Goal: Task Accomplishment & Management: Manage account settings

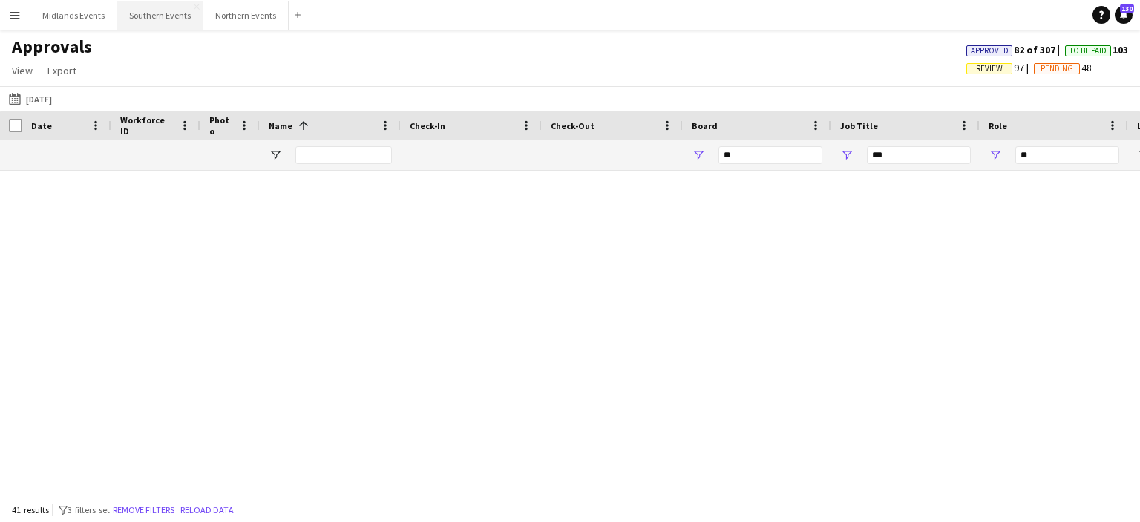
scroll to position [1207, 0]
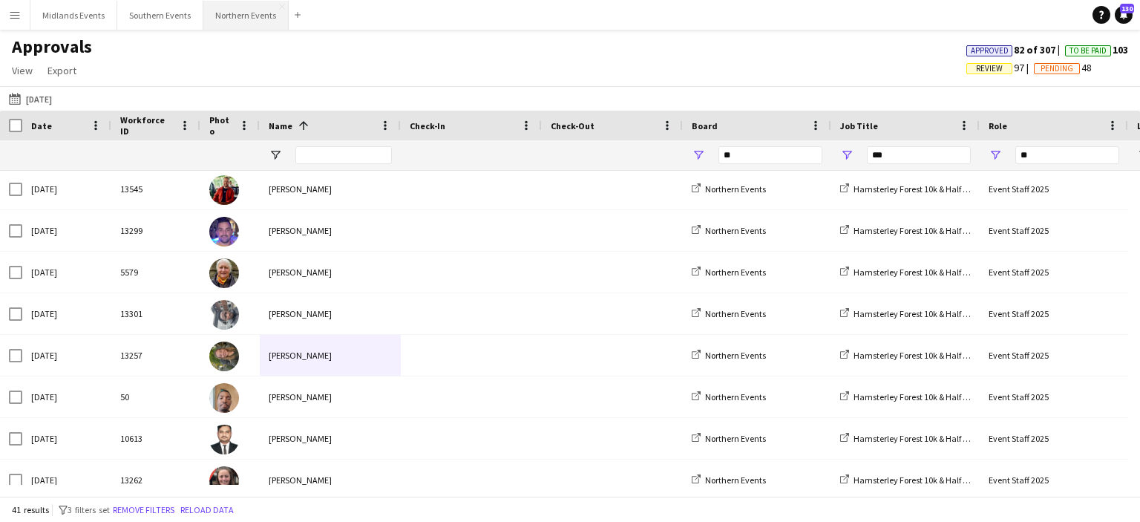
click at [219, 17] on button "Northern Events Close" at bounding box center [245, 15] width 85 height 29
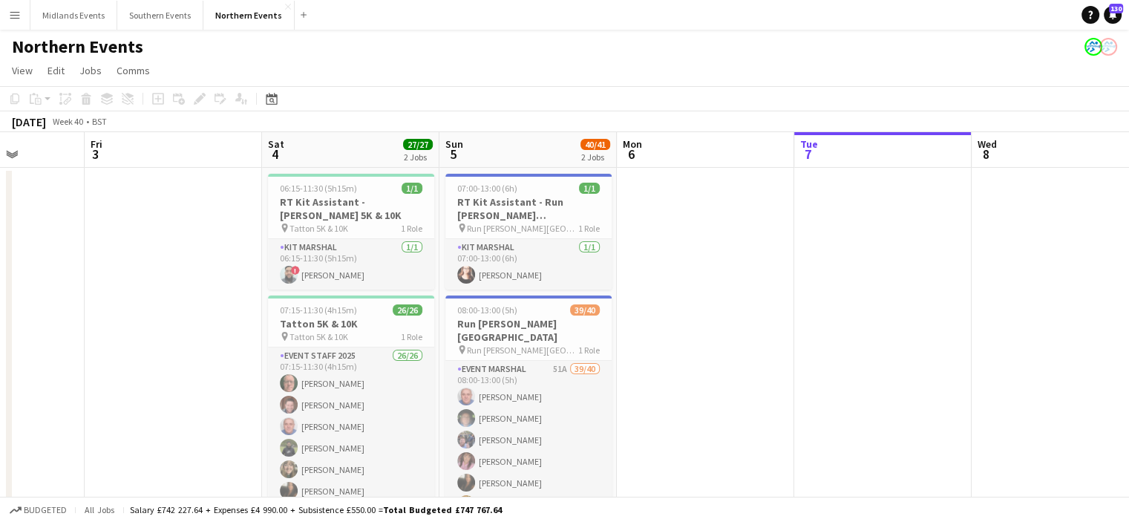
scroll to position [0, 446]
drag, startPoint x: 325, startPoint y: 322, endPoint x: 862, endPoint y: 404, distance: 542.7
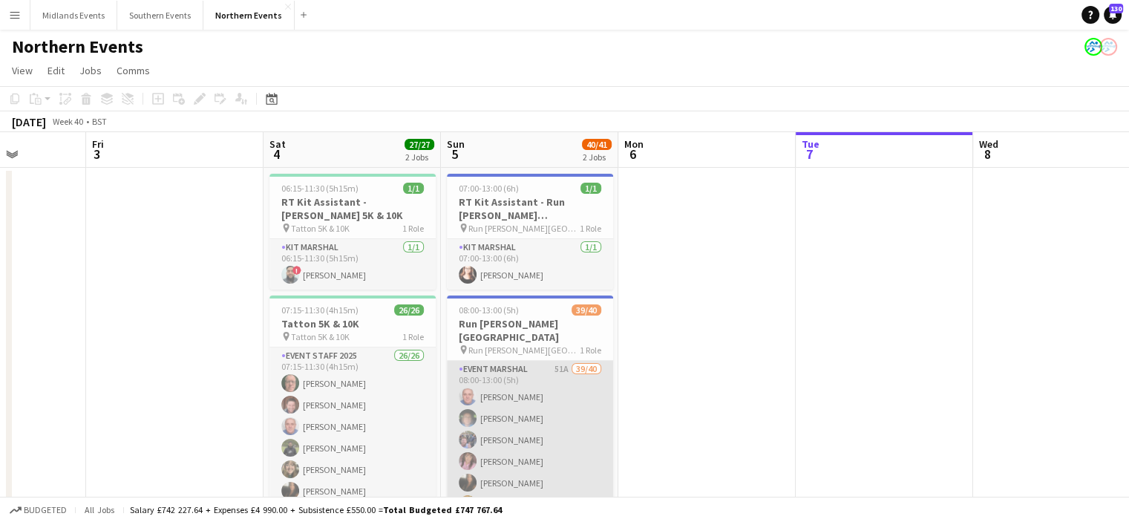
drag, startPoint x: 518, startPoint y: 429, endPoint x: 495, endPoint y: 430, distance: 23.0
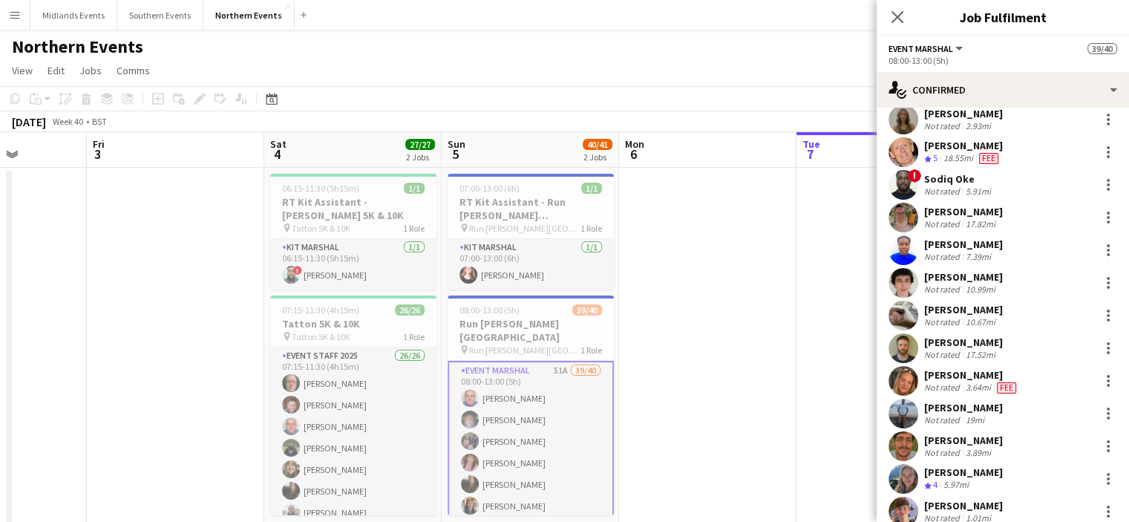
scroll to position [915, 0]
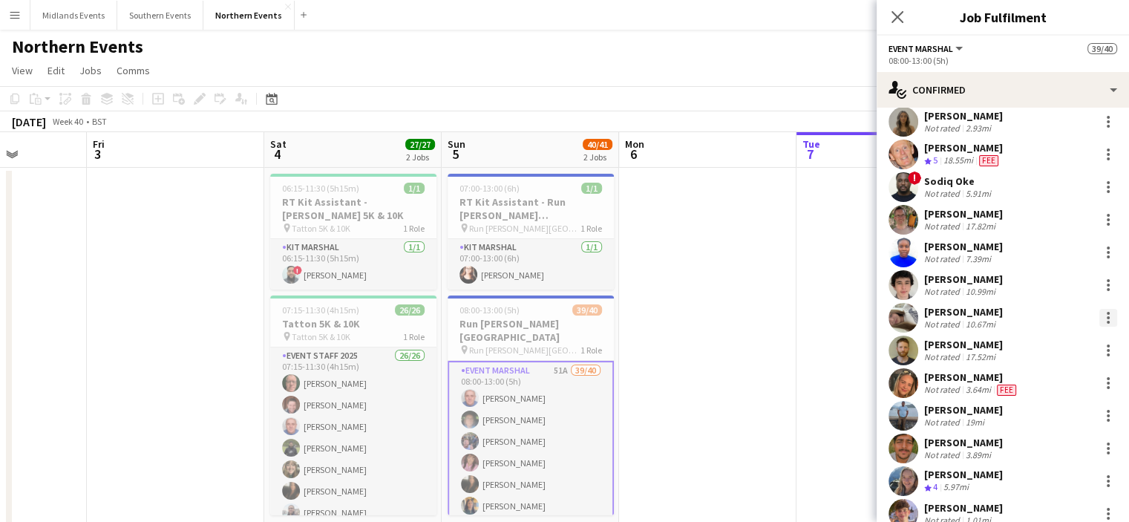
click at [1107, 316] on div at bounding box center [1108, 317] width 3 height 3
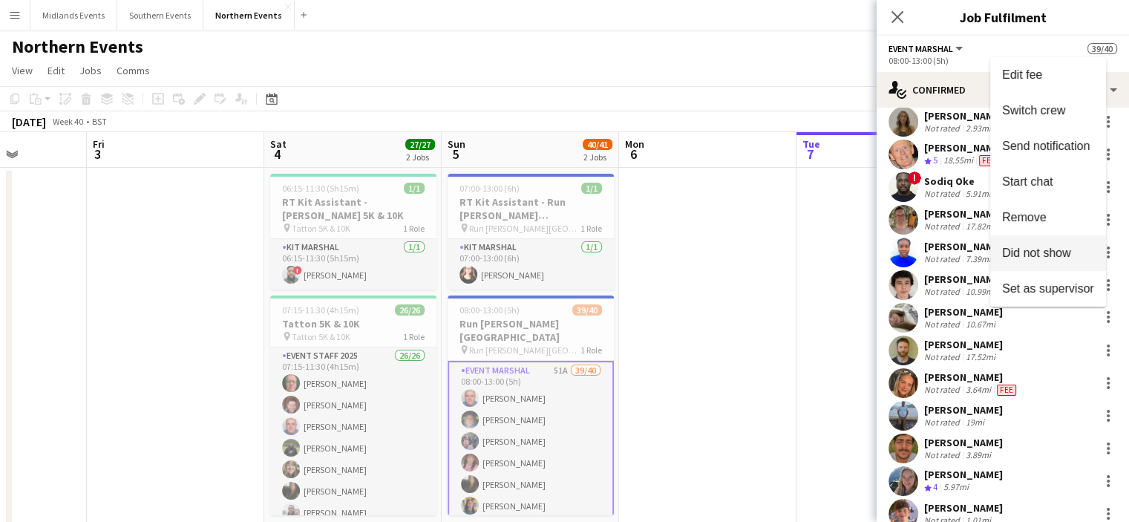
click at [1046, 256] on span "Did not show" at bounding box center [1036, 252] width 69 height 13
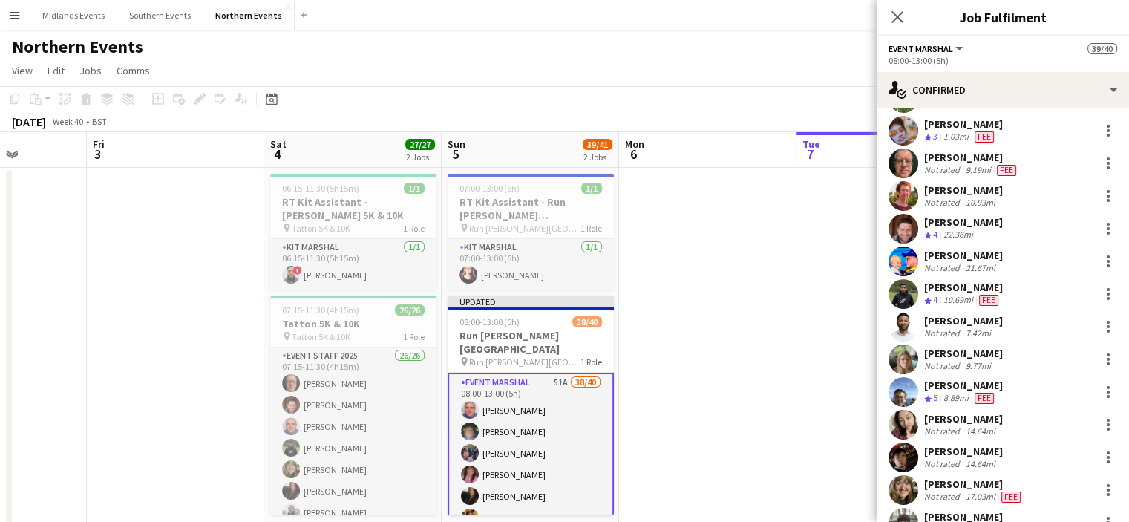
scroll to position [386, 0]
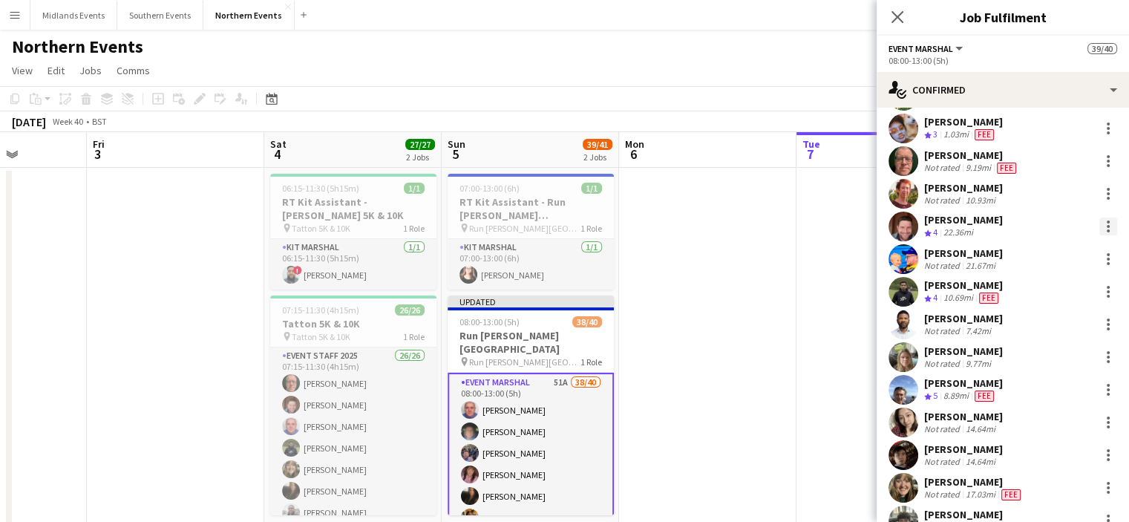
click at [1099, 227] on div at bounding box center [1108, 226] width 18 height 18
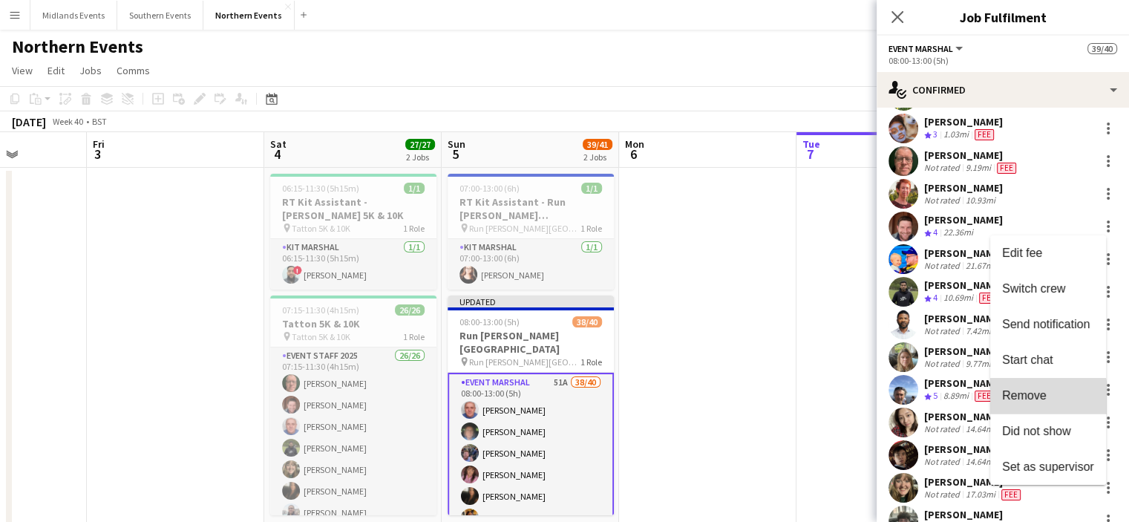
click at [1038, 399] on span "Remove" at bounding box center [1024, 395] width 45 height 13
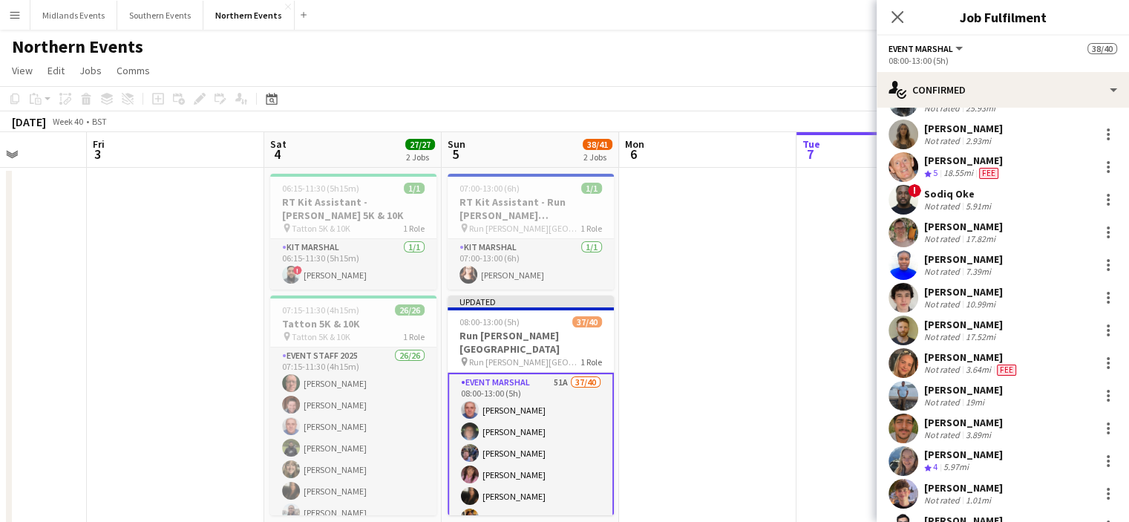
scroll to position [839, 0]
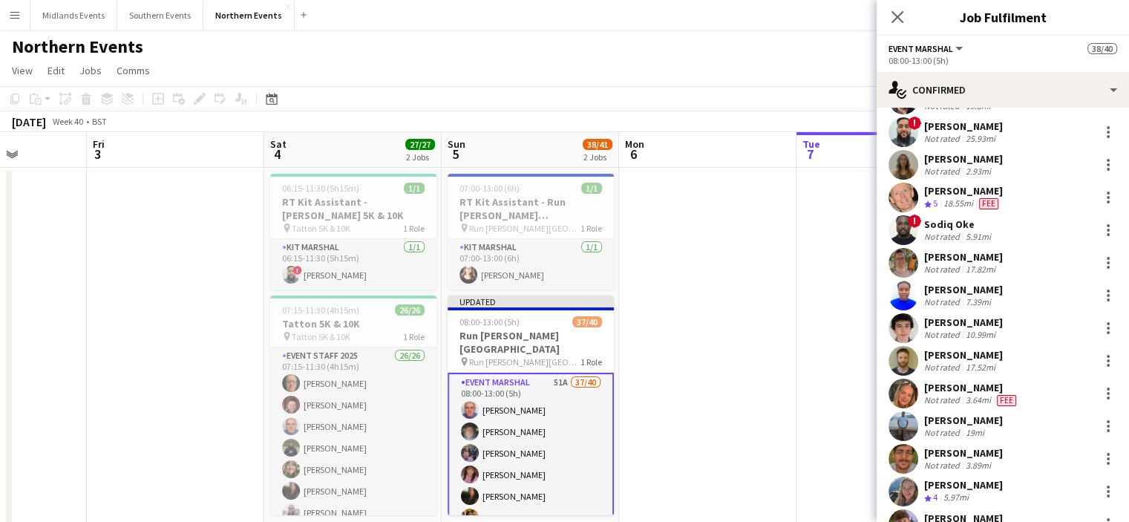
click at [972, 284] on div "[PERSON_NAME]" at bounding box center [963, 289] width 79 height 13
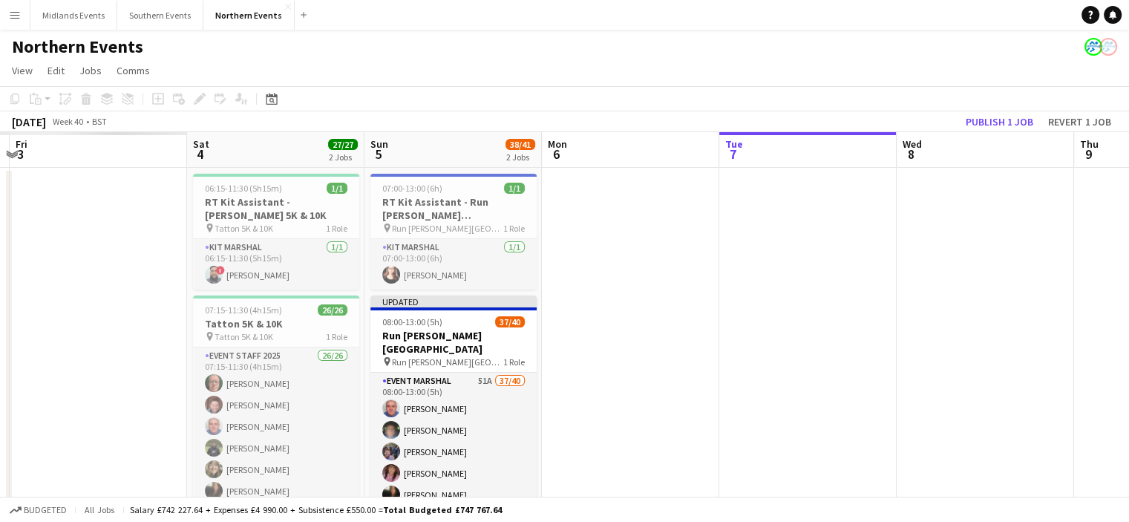
scroll to position [0, 315]
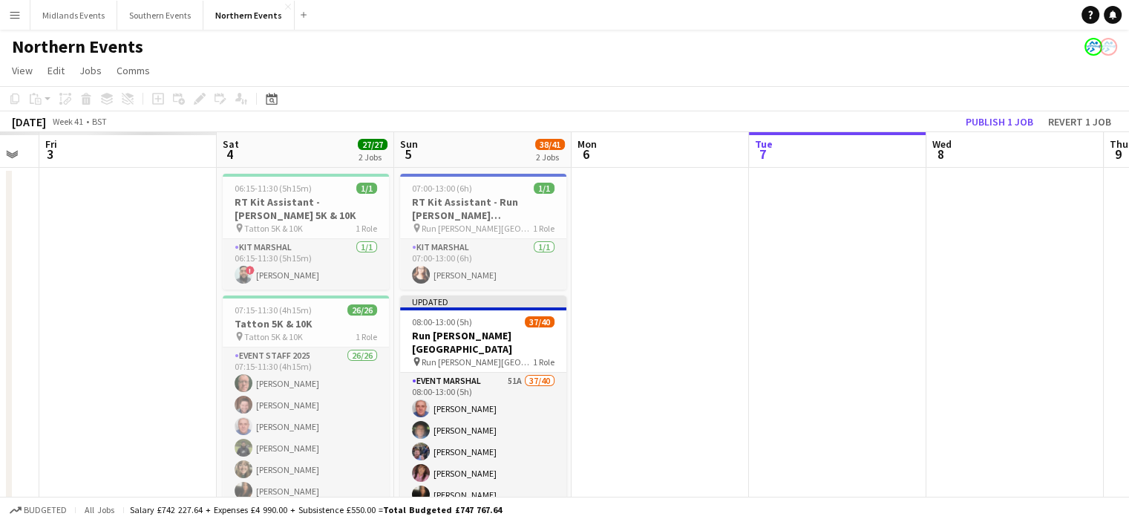
drag, startPoint x: 467, startPoint y: 424, endPoint x: 1038, endPoint y: 410, distance: 571.6
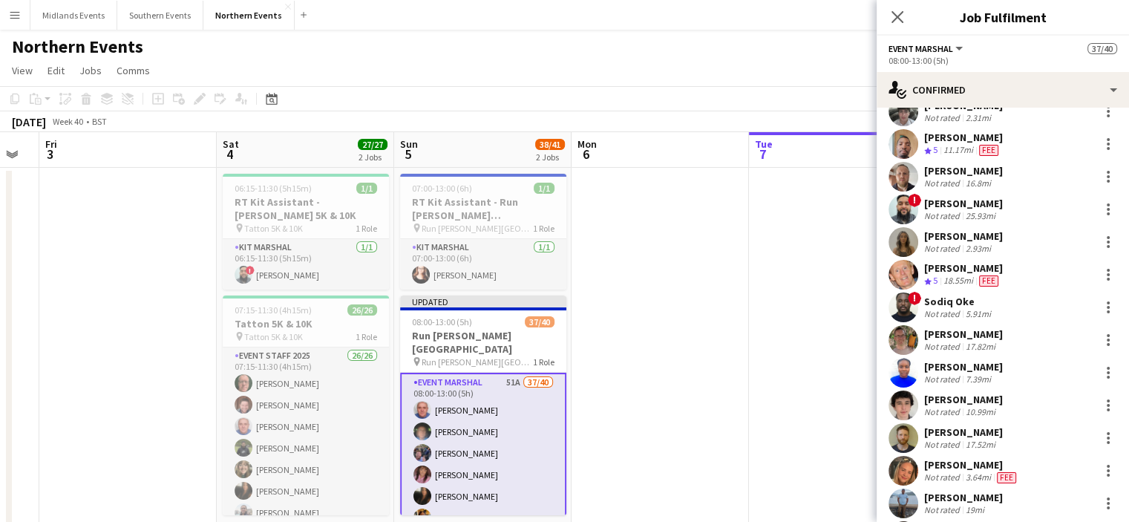
scroll to position [739, 0]
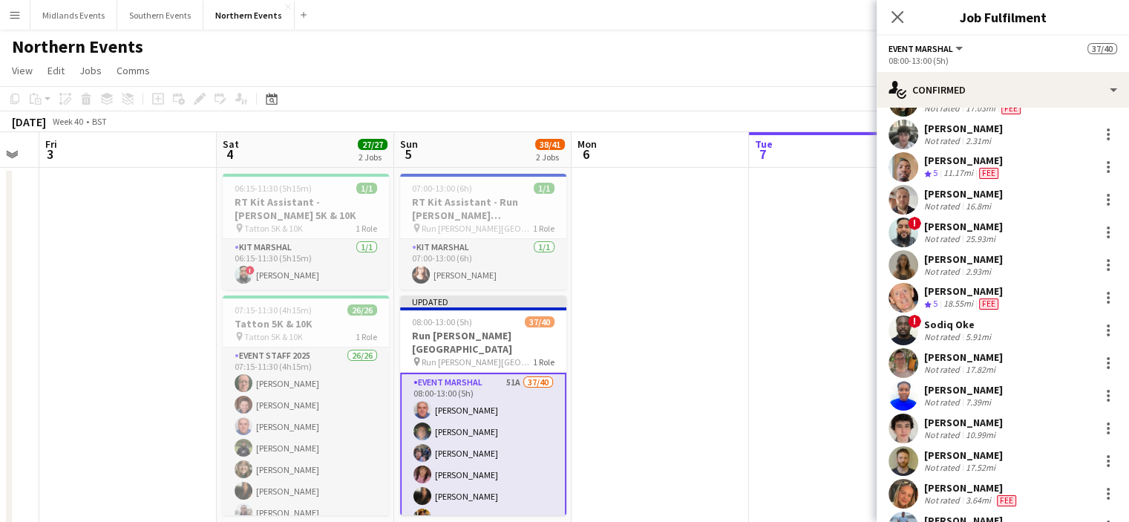
click at [953, 383] on div "[PERSON_NAME]" at bounding box center [963, 389] width 79 height 13
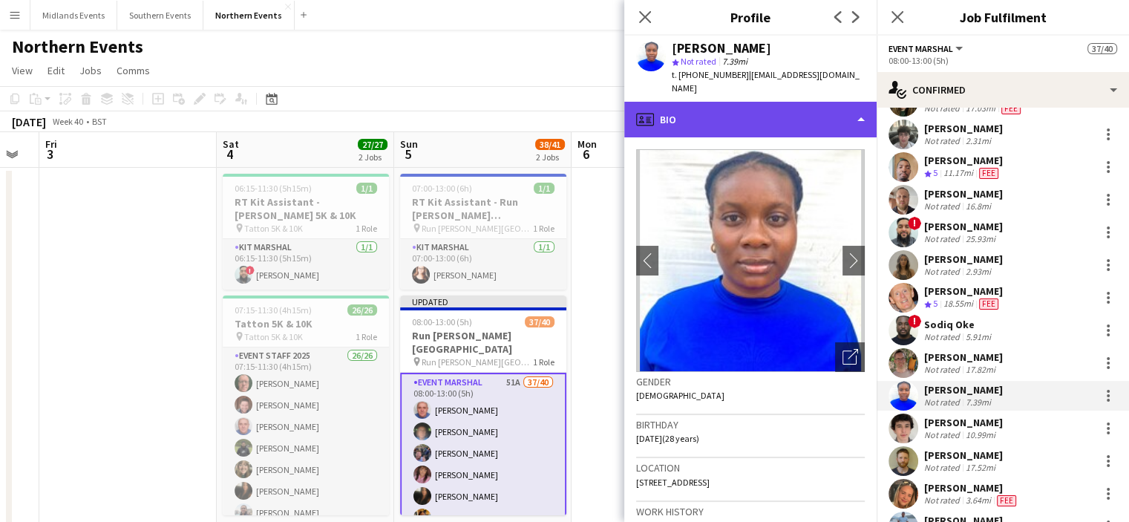
click at [819, 111] on div "profile Bio" at bounding box center [750, 120] width 252 height 36
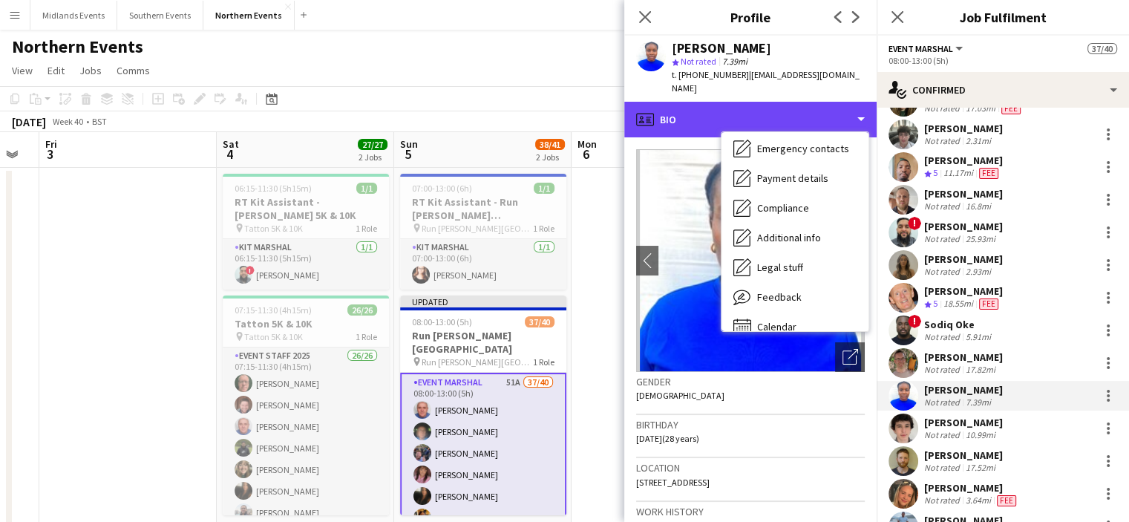
scroll to position [140, 0]
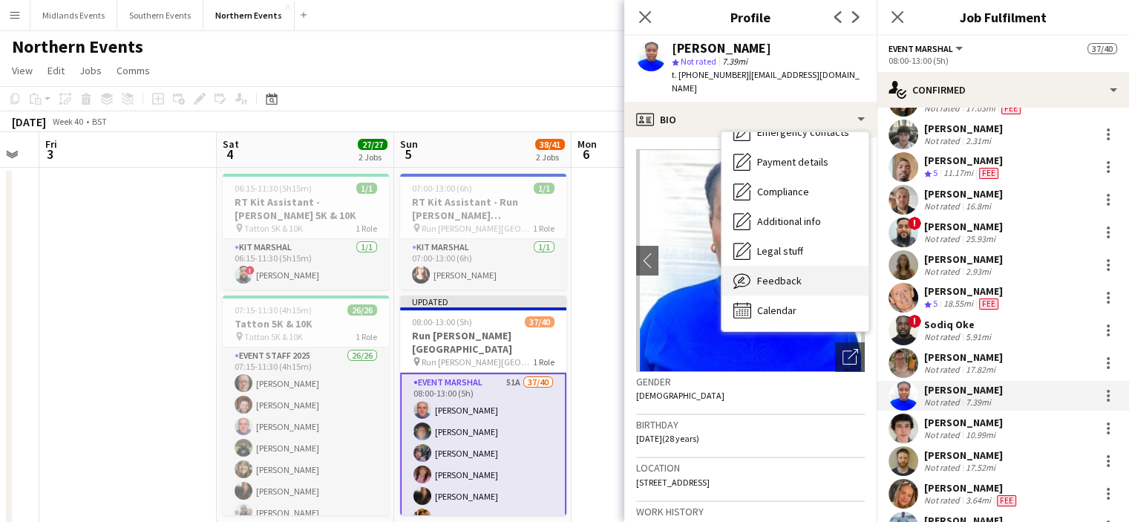
click at [840, 278] on div "Feedback Feedback" at bounding box center [794, 281] width 147 height 30
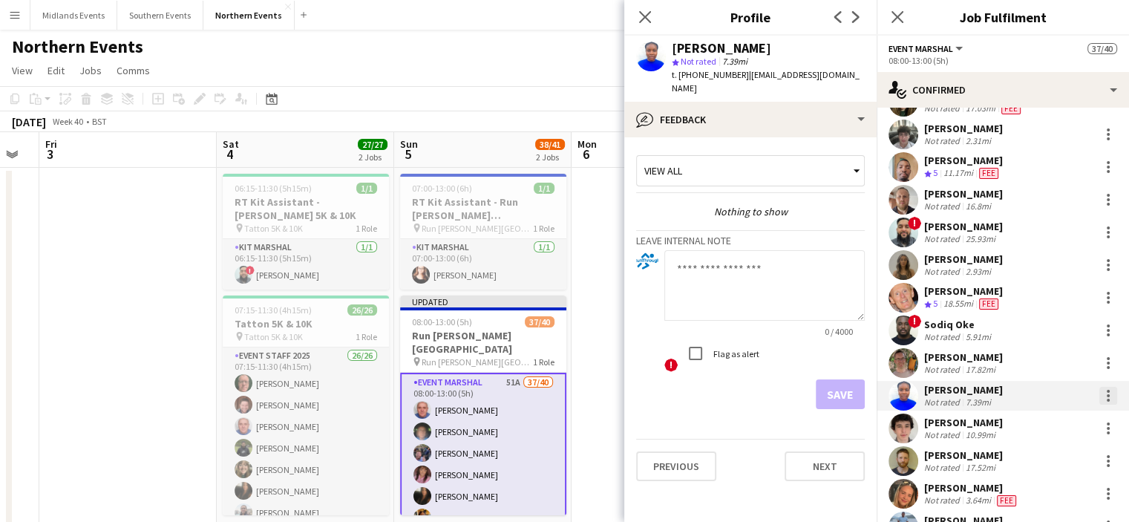
click at [1099, 395] on div at bounding box center [1108, 396] width 18 height 18
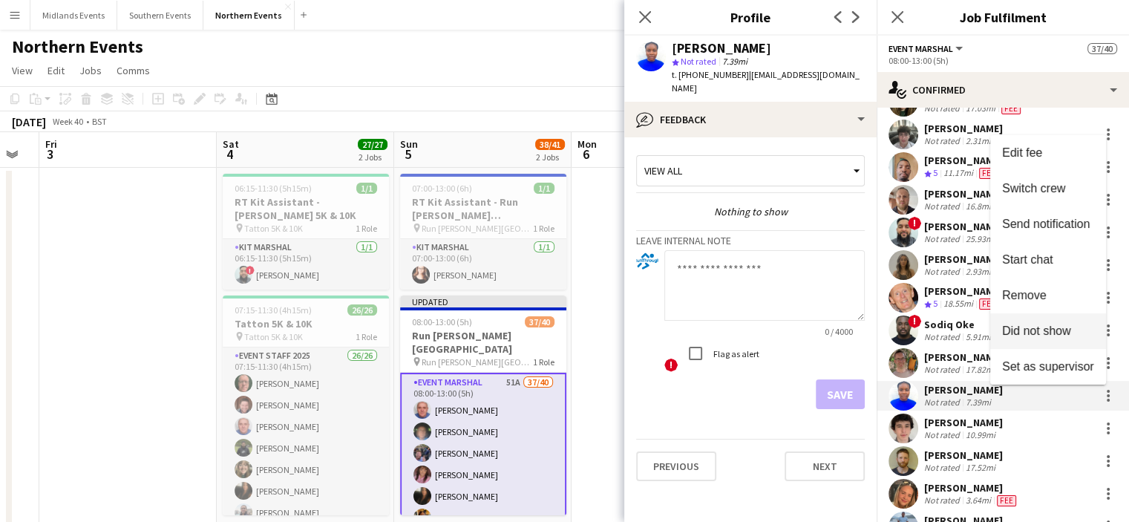
click at [1040, 323] on button "Did not show" at bounding box center [1048, 331] width 116 height 36
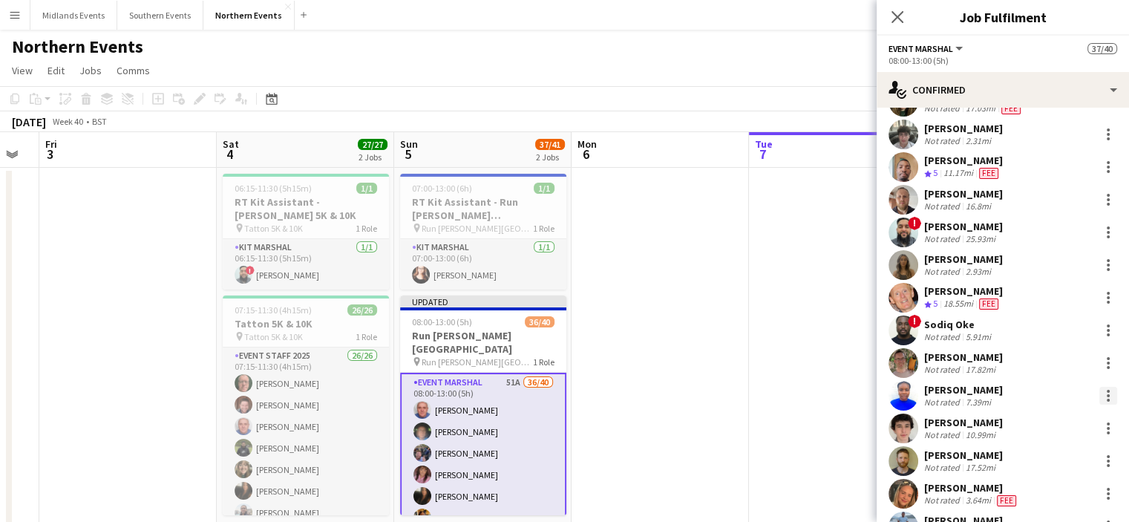
click at [1099, 396] on div at bounding box center [1108, 396] width 18 height 18
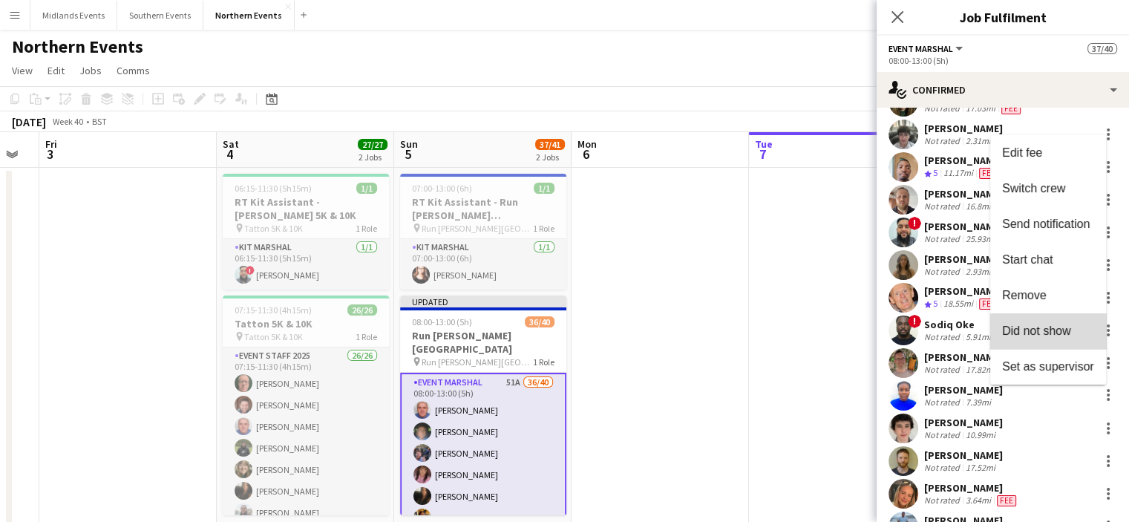
click at [1064, 332] on span "Did not show" at bounding box center [1036, 330] width 69 height 13
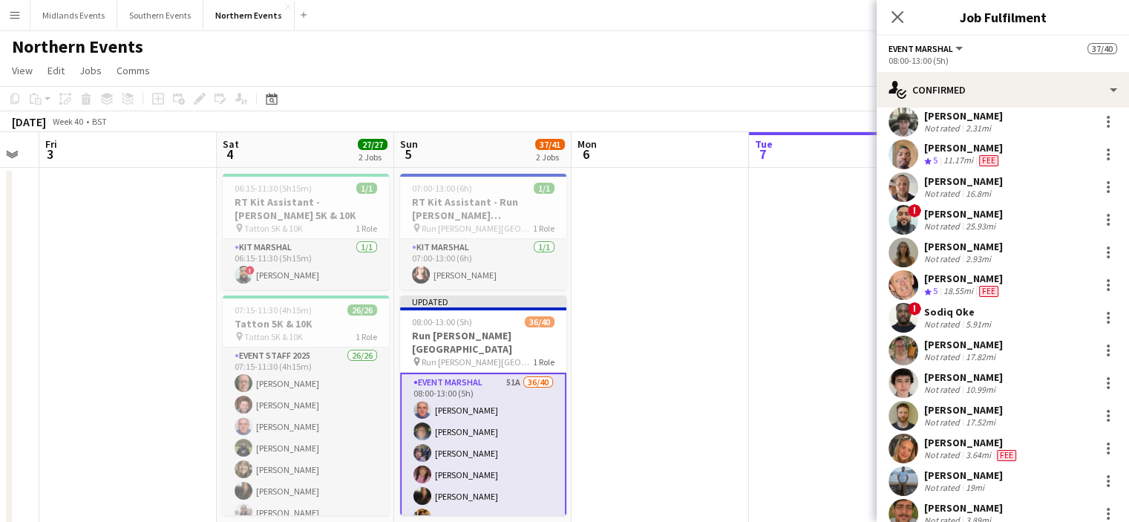
scroll to position [758, 0]
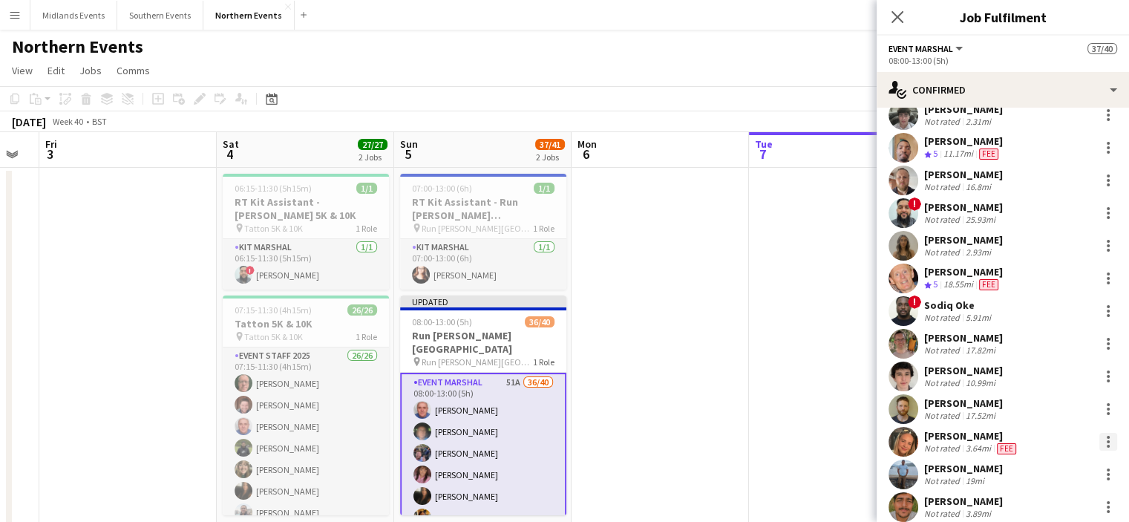
click at [1099, 440] on div at bounding box center [1108, 442] width 18 height 18
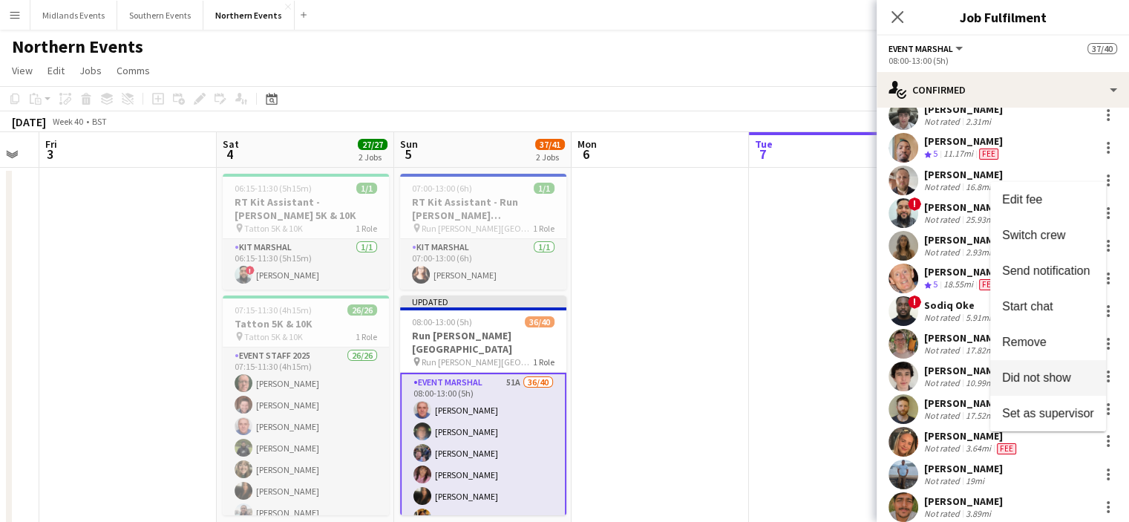
click at [1045, 376] on span "Did not show" at bounding box center [1036, 376] width 69 height 13
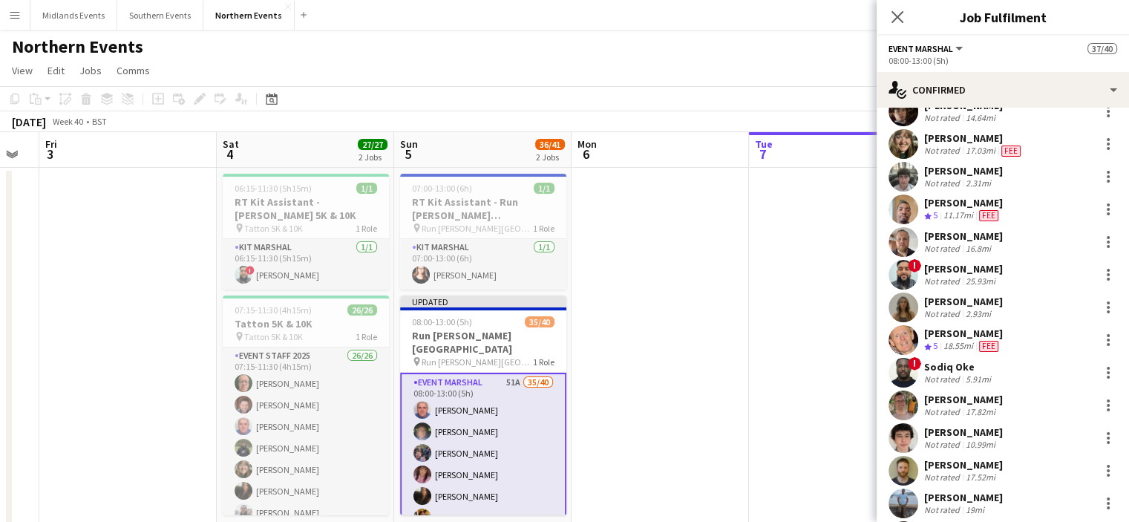
scroll to position [668, 0]
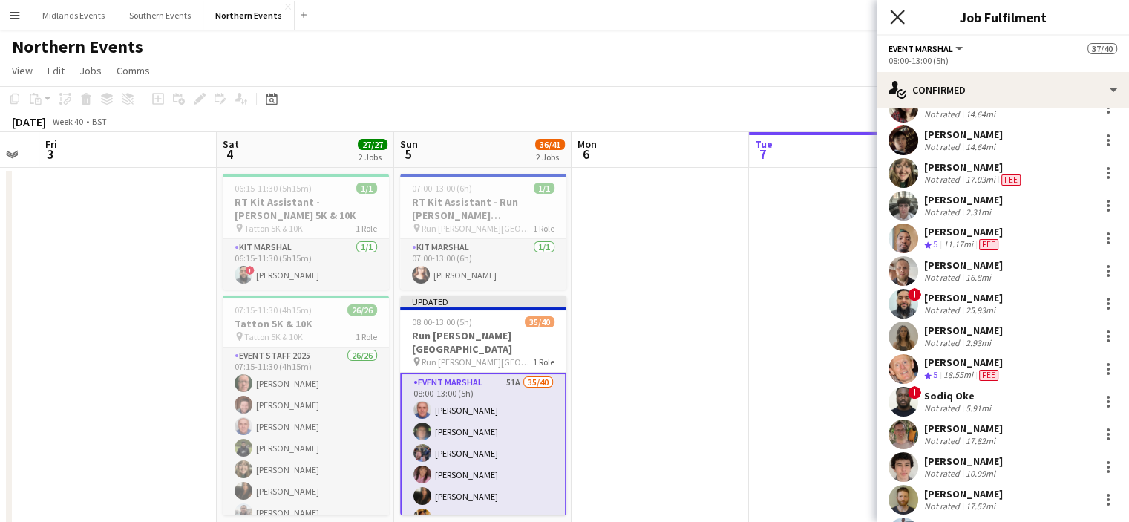
drag, startPoint x: 1124, startPoint y: 372, endPoint x: 896, endPoint y: 20, distance: 418.7
click at [896, 20] on icon "Close pop-in" at bounding box center [897, 17] width 14 height 14
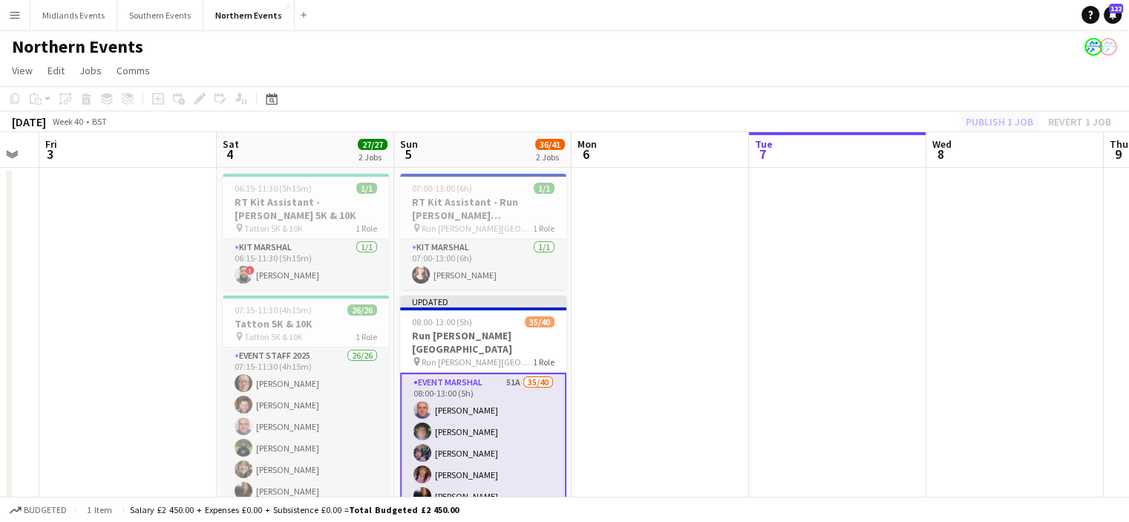
drag, startPoint x: 896, startPoint y: 20, endPoint x: 1002, endPoint y: 129, distance: 151.7
click at [1002, 129] on div "Menu Boards Boards Boards All jobs Status Workforce Workforce My Workforce Recr…" at bounding box center [564, 499] width 1129 height 998
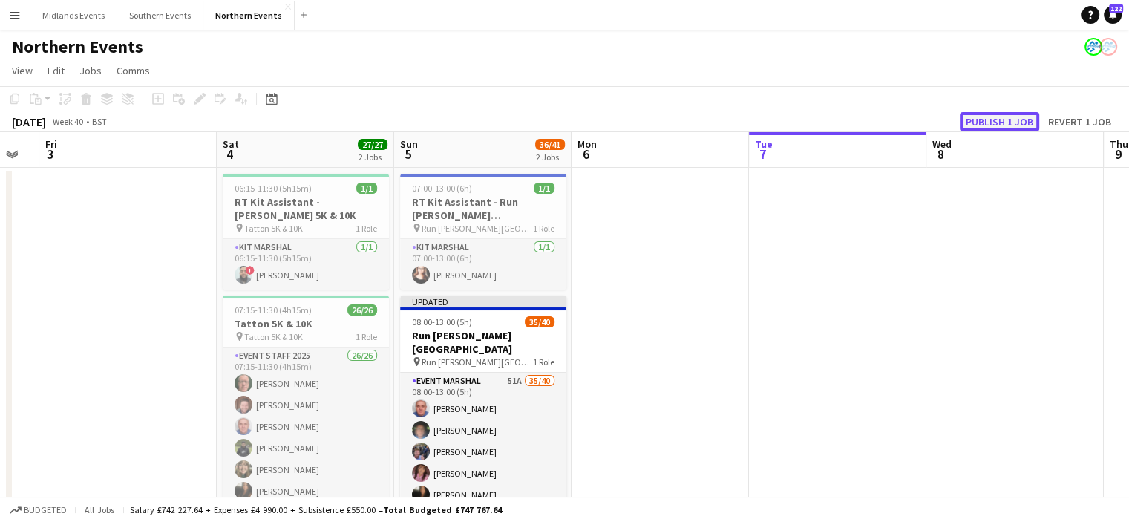
click at [997, 118] on button "Publish 1 job" at bounding box center [999, 121] width 79 height 19
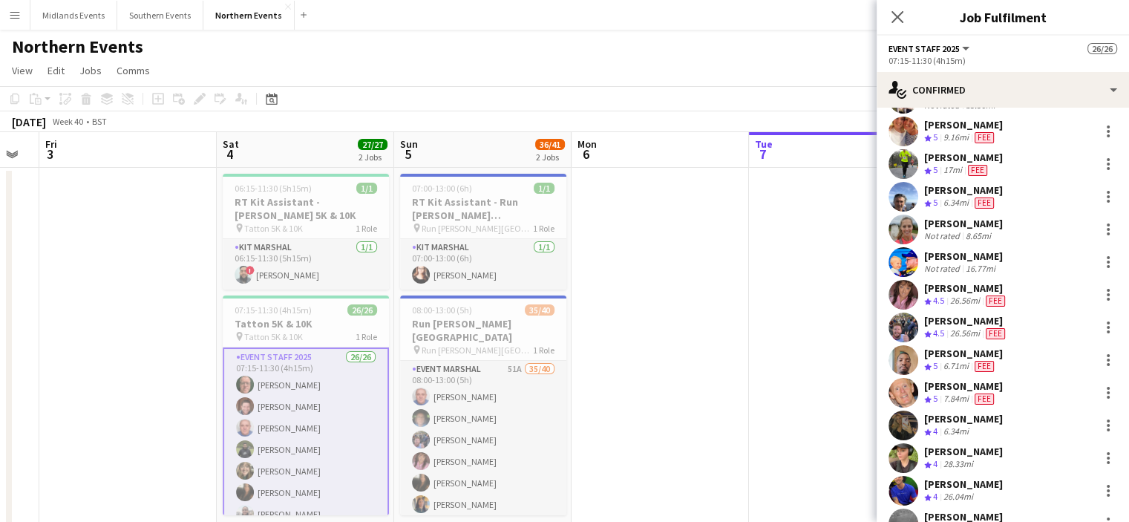
scroll to position [468, 0]
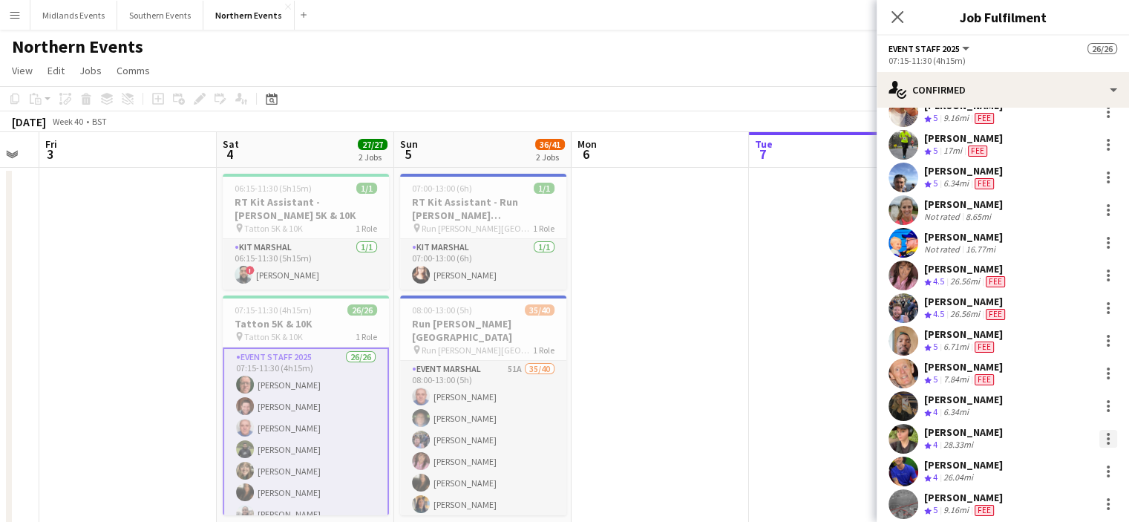
click at [1099, 438] on div at bounding box center [1108, 439] width 18 height 18
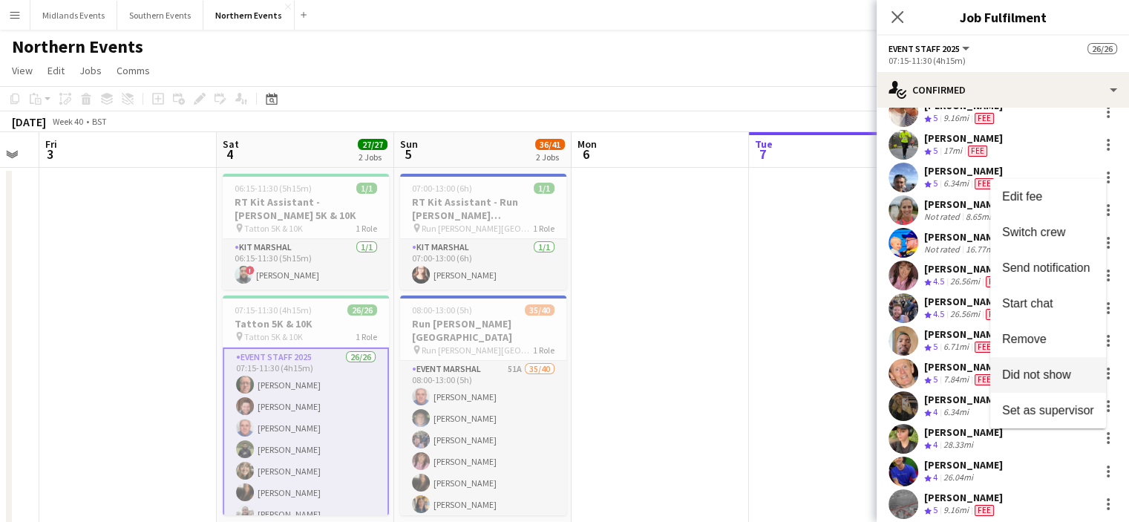
click at [1060, 377] on span "Did not show" at bounding box center [1036, 373] width 69 height 13
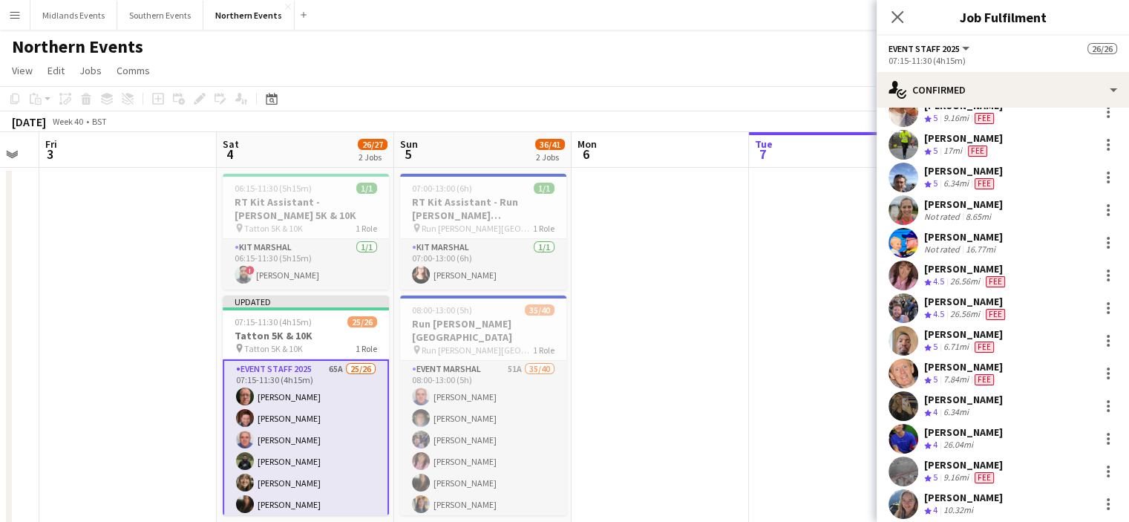
click at [1060, 377] on div "[PERSON_NAME] Crew rating 5 7.84mi Fee" at bounding box center [1002, 373] width 252 height 30
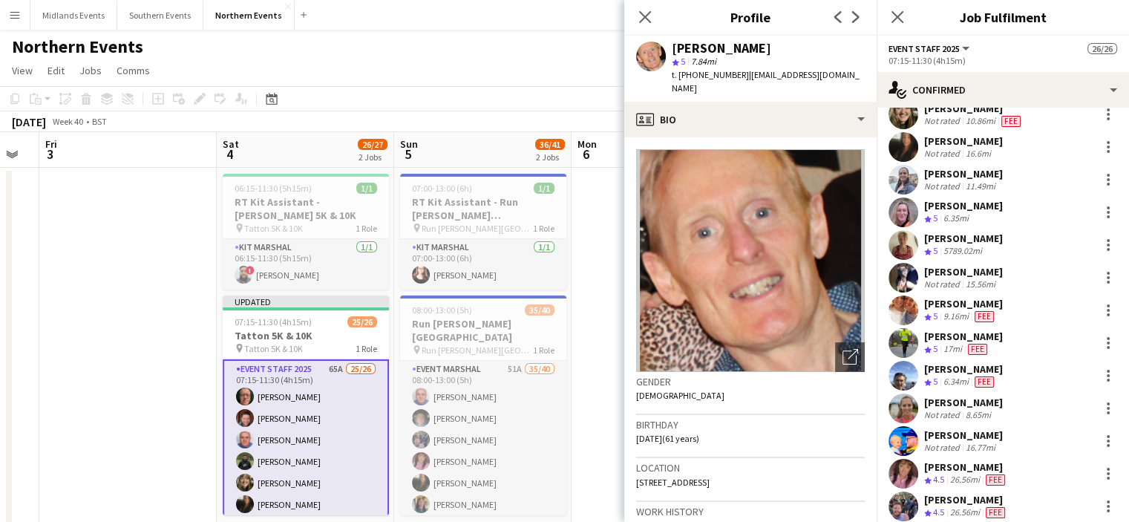
scroll to position [0, 0]
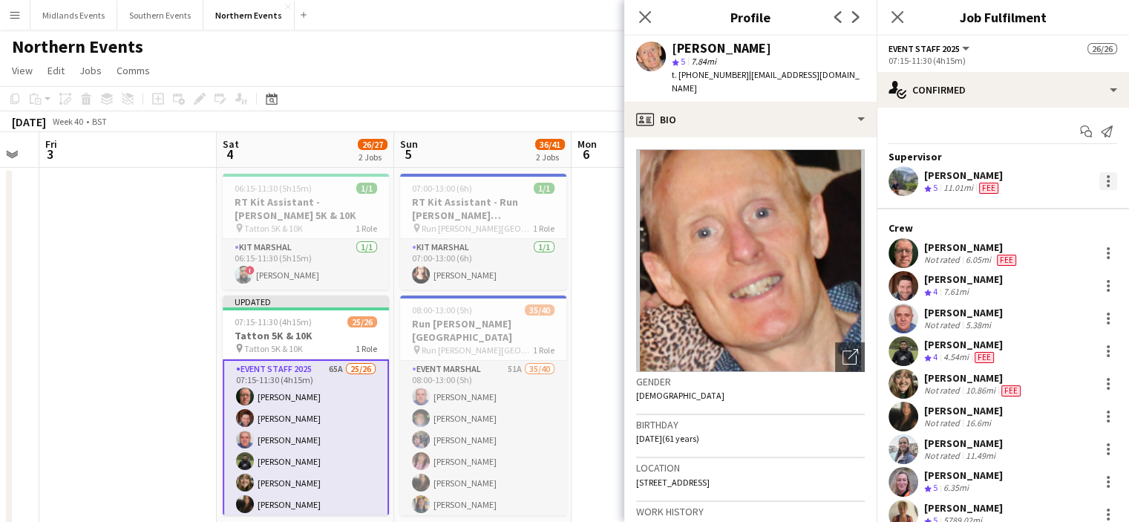
click at [1107, 184] on div at bounding box center [1108, 185] width 3 height 3
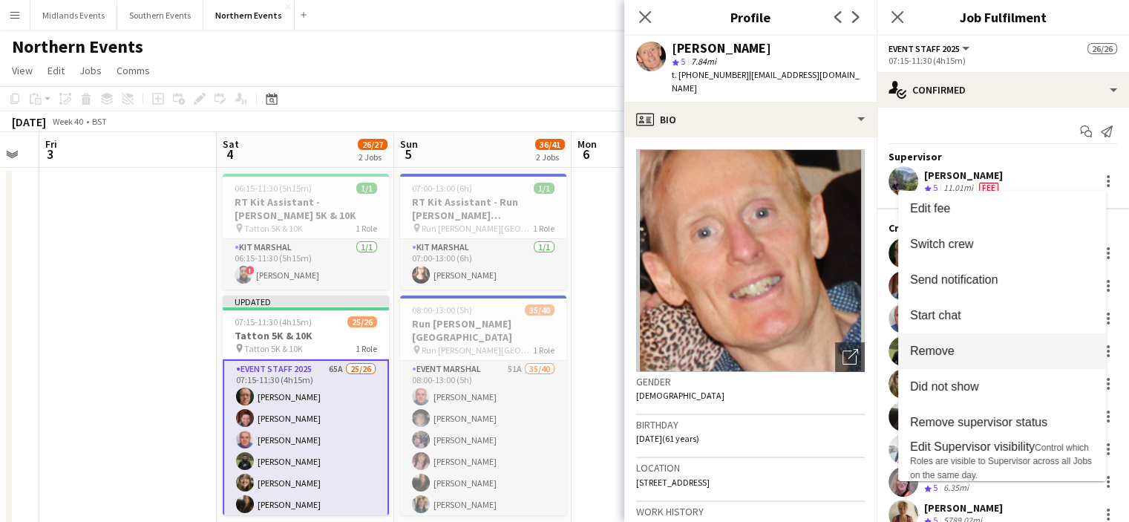
click at [947, 357] on span "Remove" at bounding box center [932, 350] width 45 height 13
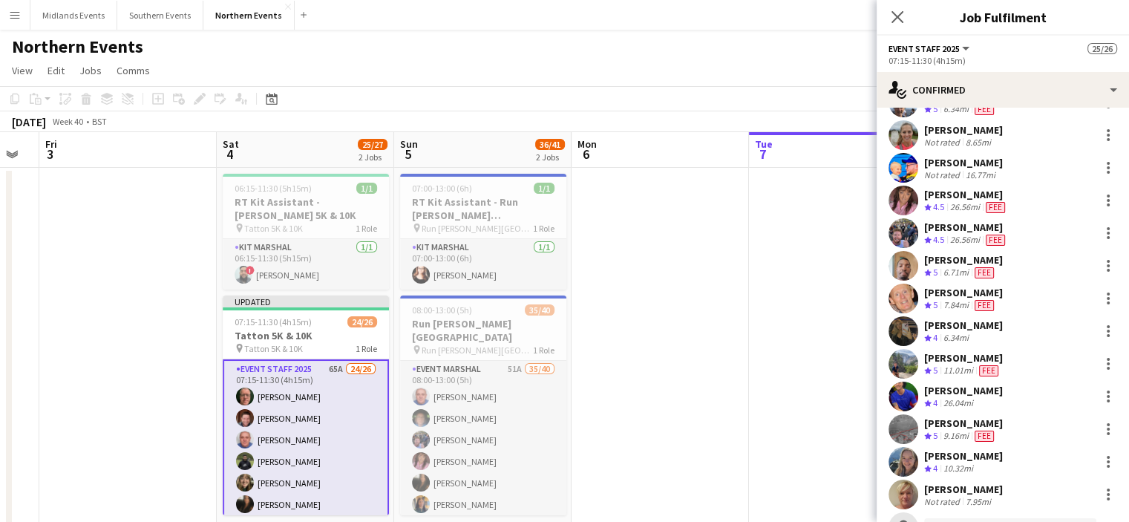
scroll to position [517, 0]
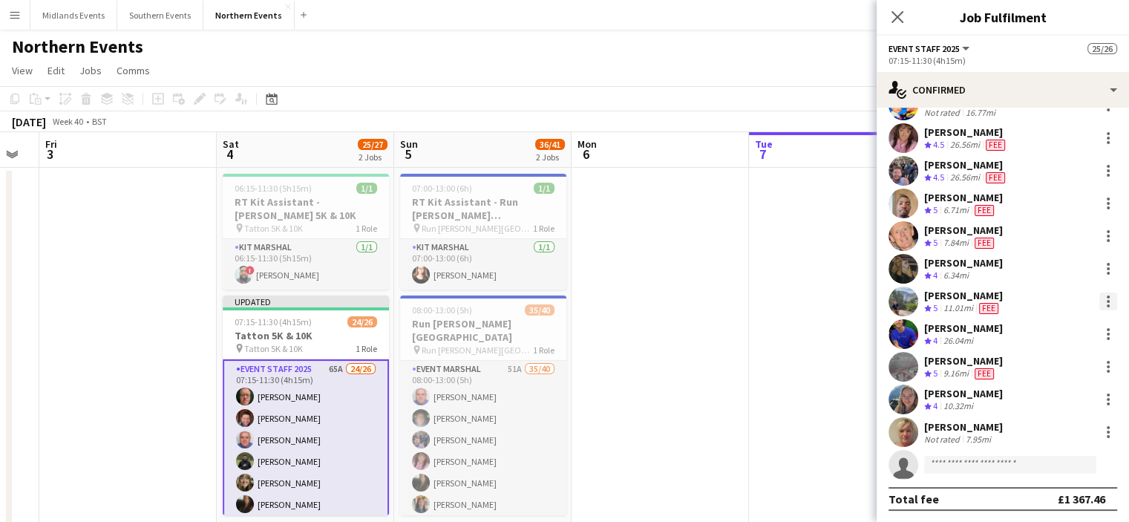
click at [1107, 301] on div at bounding box center [1108, 301] width 3 height 3
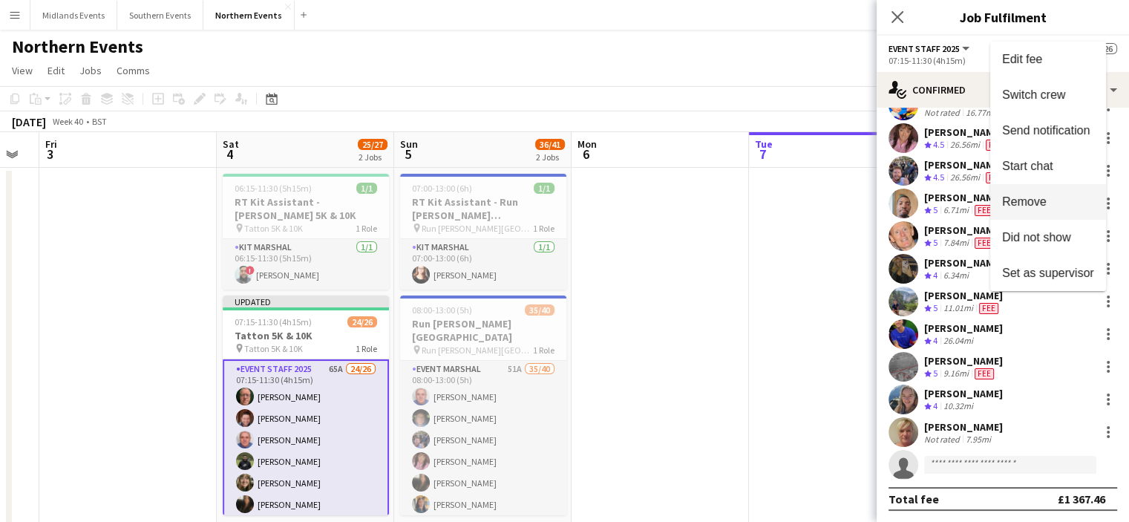
click at [1042, 209] on button "Remove" at bounding box center [1048, 202] width 116 height 36
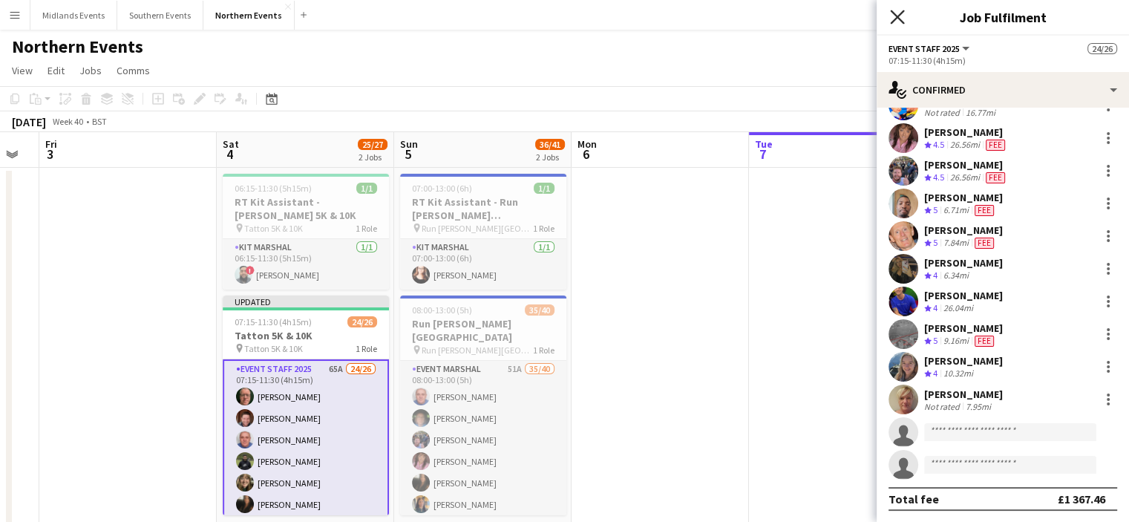
click at [894, 15] on icon at bounding box center [897, 17] width 14 height 14
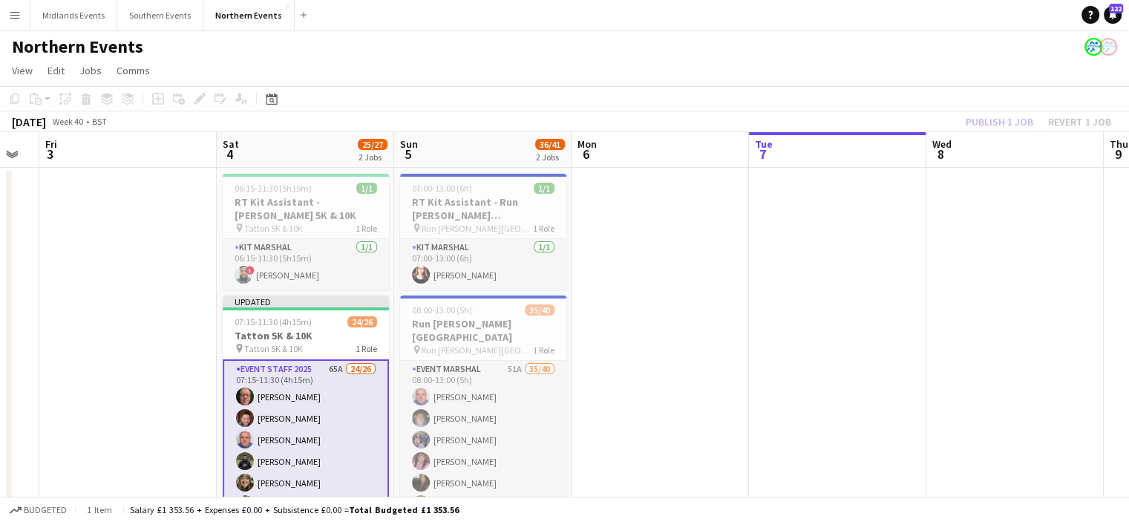
click at [980, 116] on div "Publish 1 job Revert 1 job" at bounding box center [1038, 121] width 181 height 19
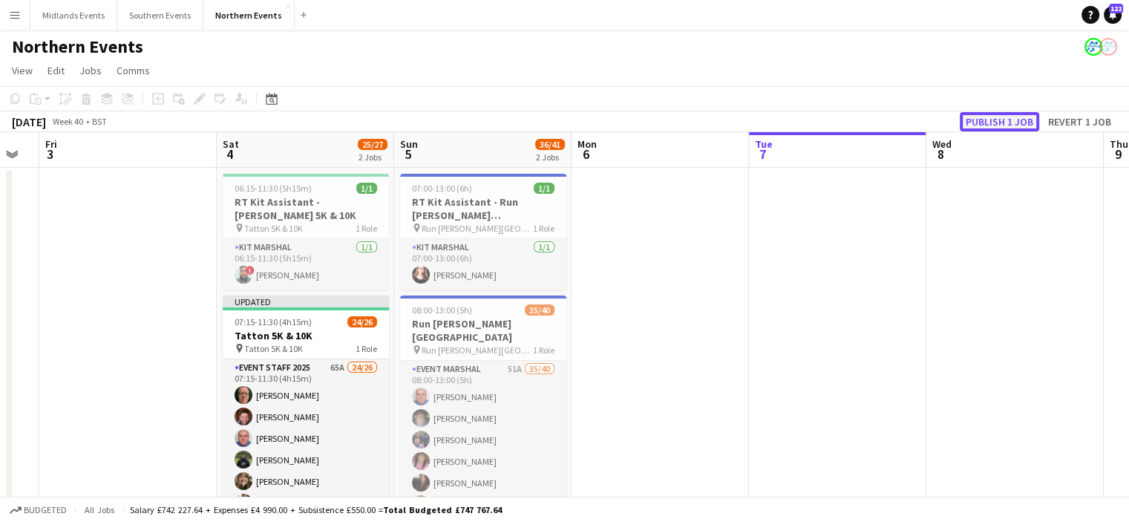
click at [979, 126] on button "Publish 1 job" at bounding box center [999, 121] width 79 height 19
